Goal: Task Accomplishment & Management: Use online tool/utility

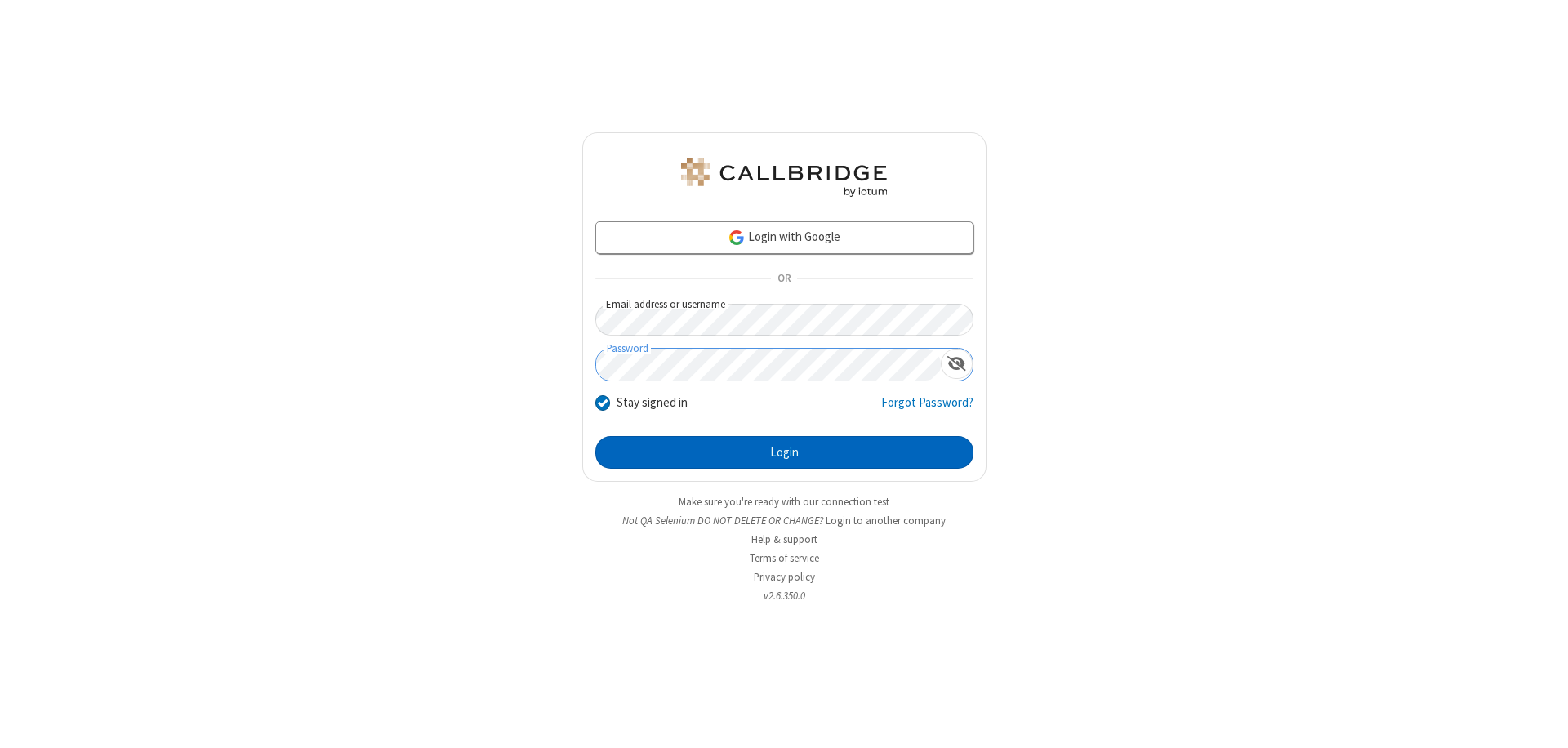
click at [784, 453] on button "Login" at bounding box center [785, 453] width 378 height 33
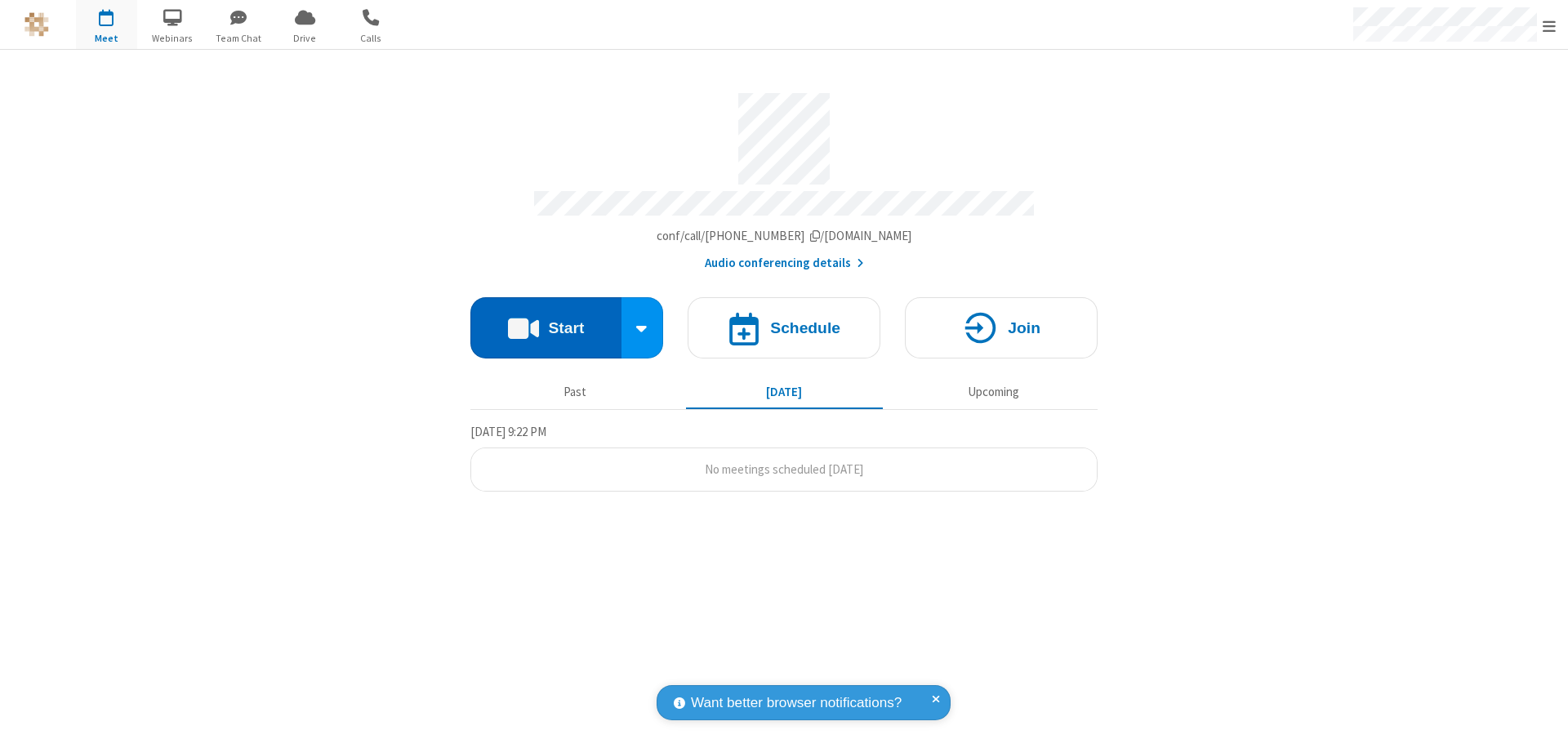
click at [546, 320] on button "Start" at bounding box center [545, 328] width 151 height 61
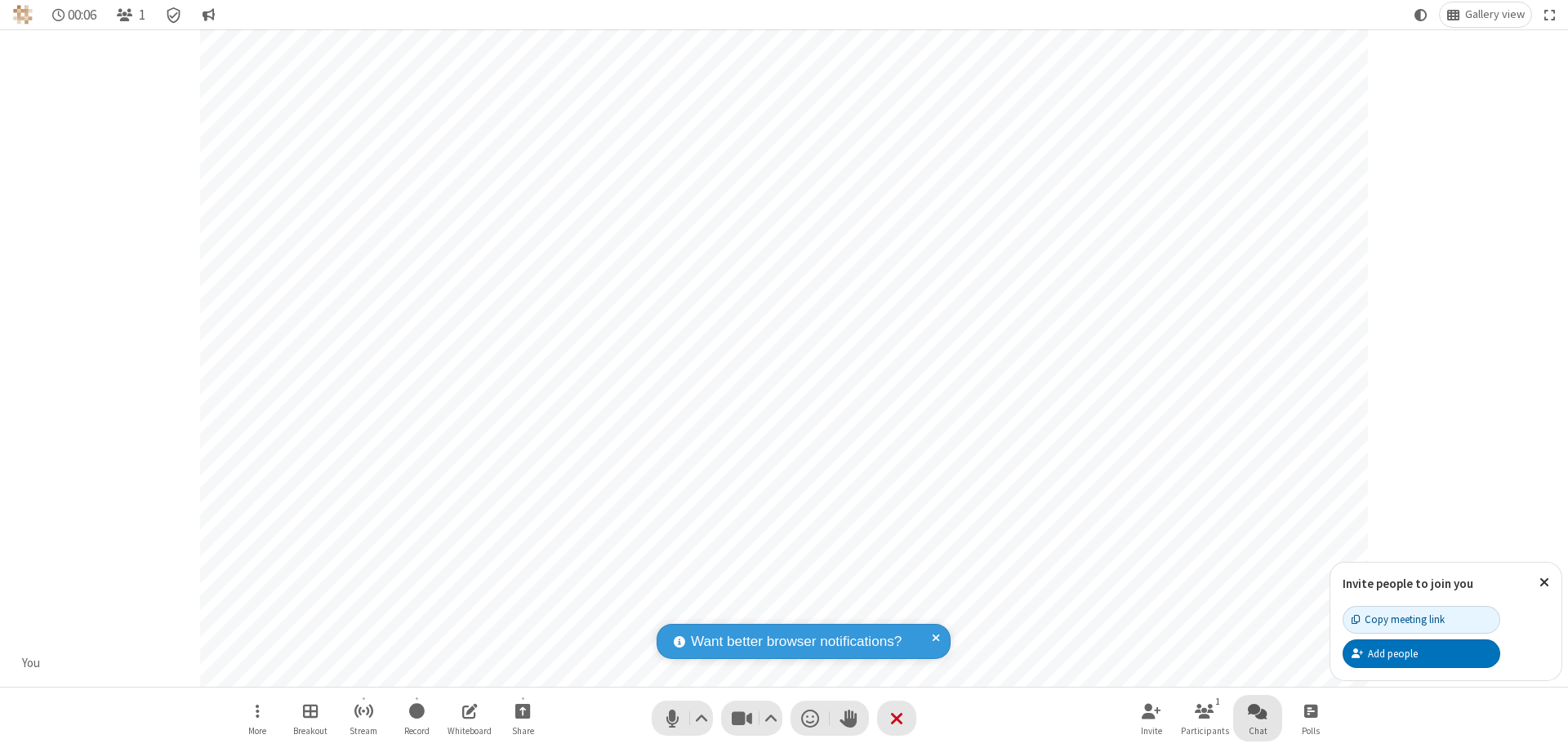
click at [1258, 711] on span "Open chat" at bounding box center [1258, 710] width 19 height 20
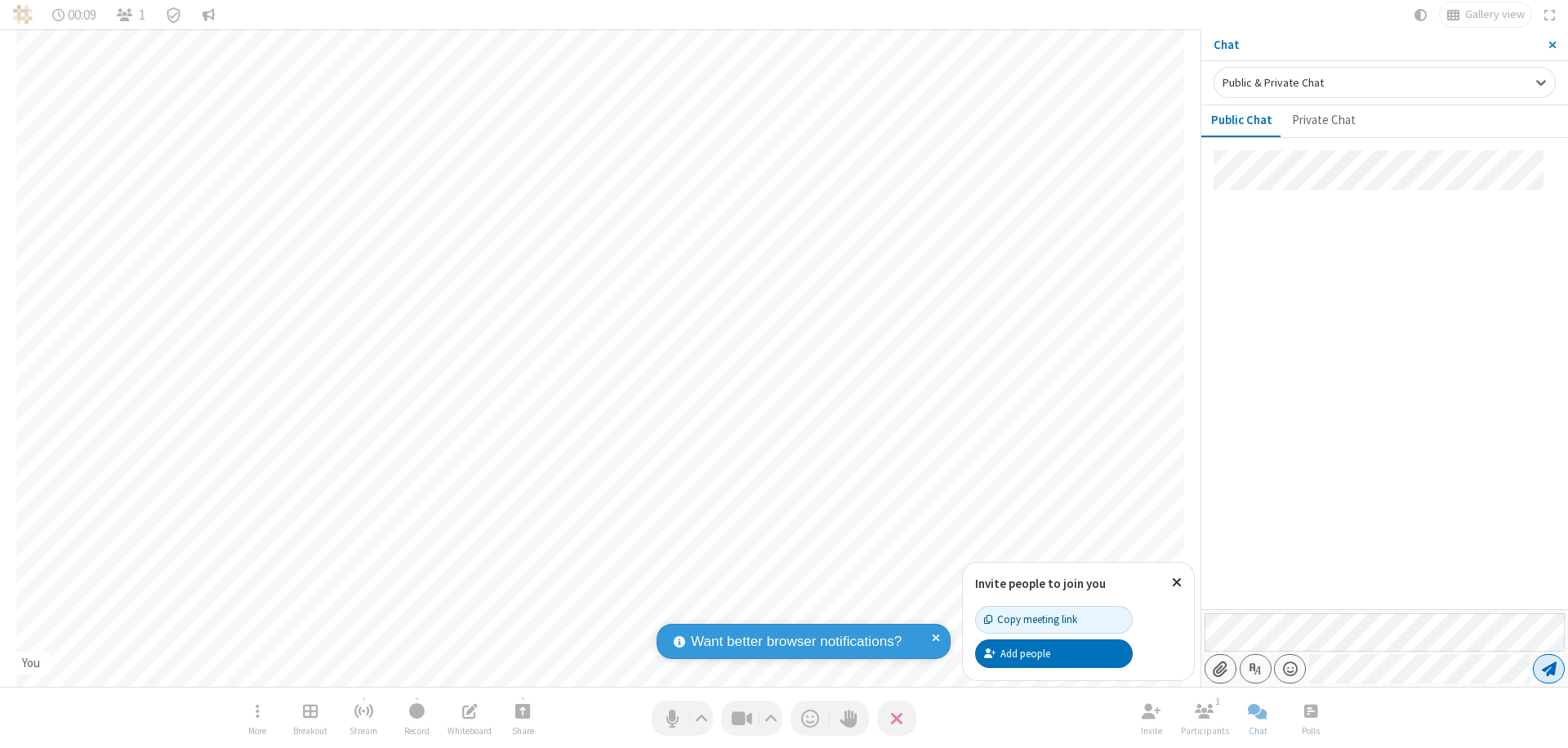
click at [1549, 668] on span "Send message" at bounding box center [1549, 668] width 14 height 16
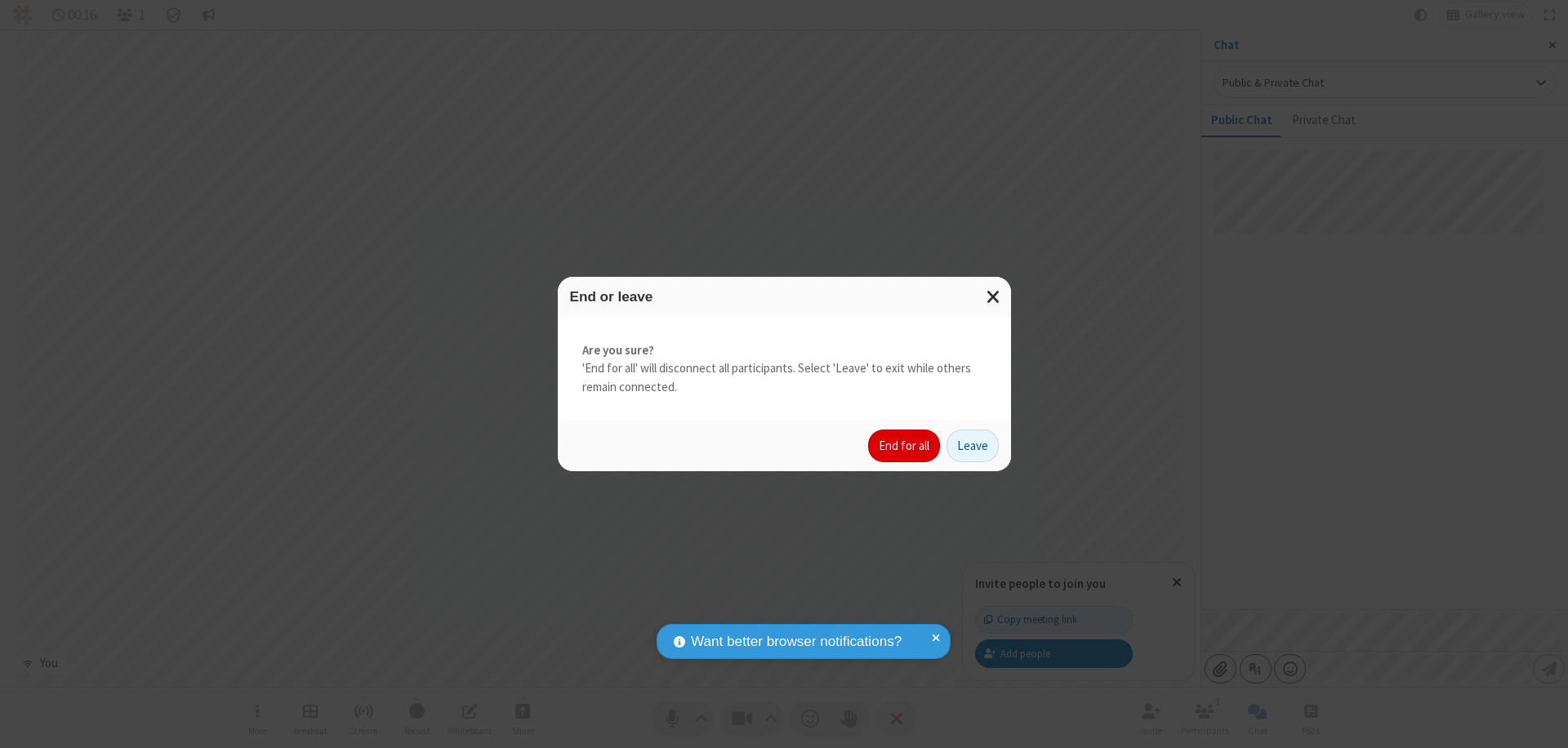
click at [905, 446] on button "End for all" at bounding box center [904, 446] width 72 height 33
